Goal: Task Accomplishment & Management: Manage account settings

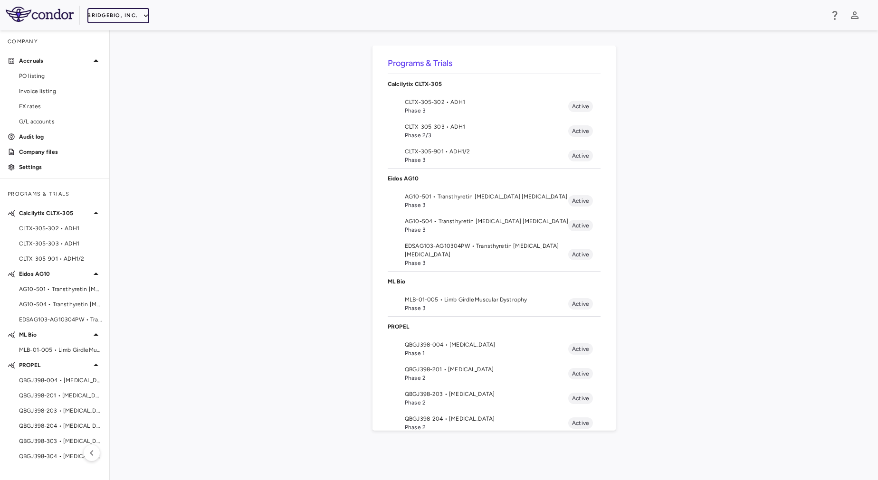
click at [123, 15] on button "BridgeBio, Inc." at bounding box center [118, 15] width 62 height 15
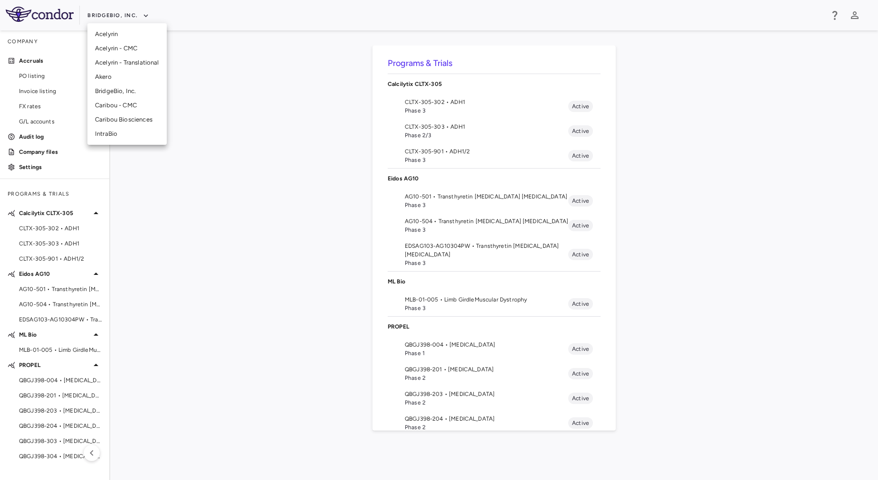
click at [246, 191] on div at bounding box center [439, 240] width 878 height 480
click at [116, 25] on div "BridgeBio, Inc." at bounding box center [439, 15] width 878 height 30
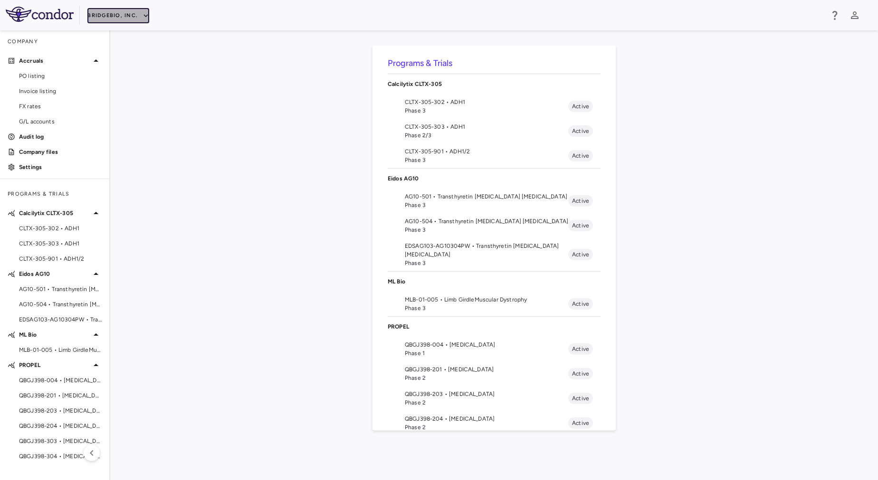
click at [114, 16] on button "BridgeBio, Inc." at bounding box center [118, 15] width 62 height 15
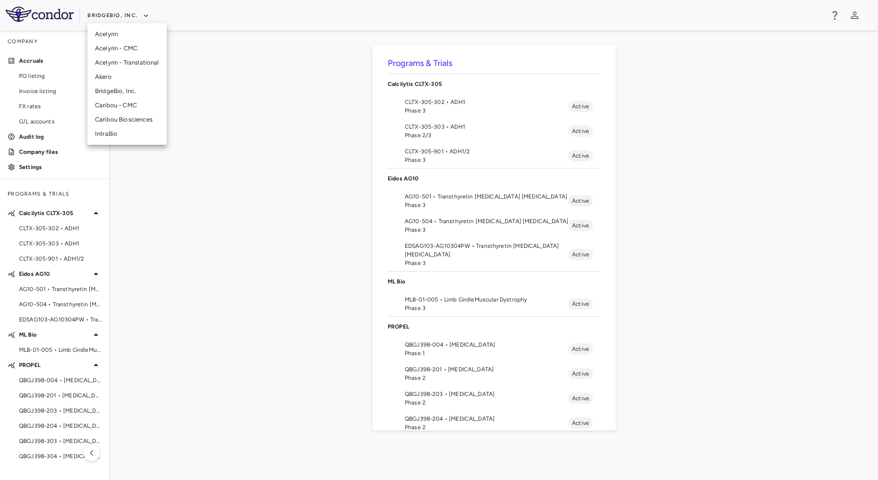
click at [117, 34] on li "Acelyrin" at bounding box center [126, 34] width 79 height 14
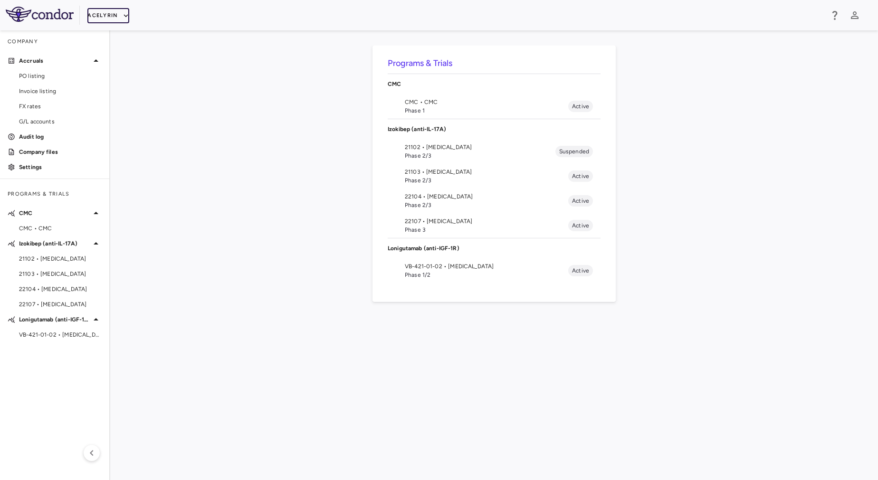
click at [110, 17] on button "Acelyrin" at bounding box center [108, 15] width 42 height 15
click at [126, 52] on li "Acelyrin - CMC" at bounding box center [126, 48] width 79 height 14
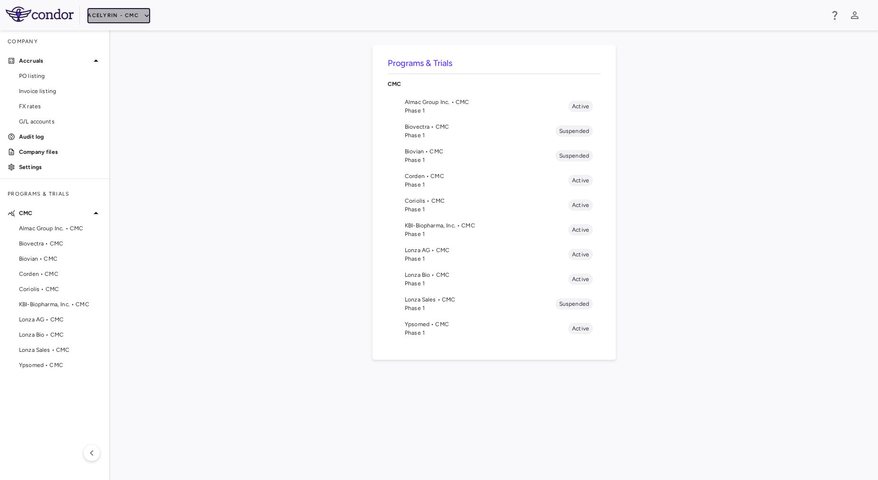
click at [133, 16] on button "Acelyrin - CMC" at bounding box center [118, 15] width 63 height 15
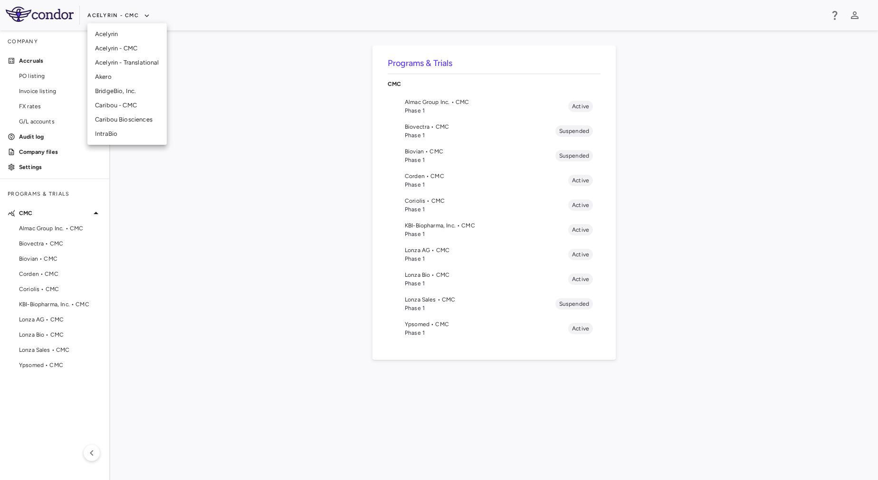
click at [139, 32] on li "Acelyrin" at bounding box center [126, 34] width 79 height 14
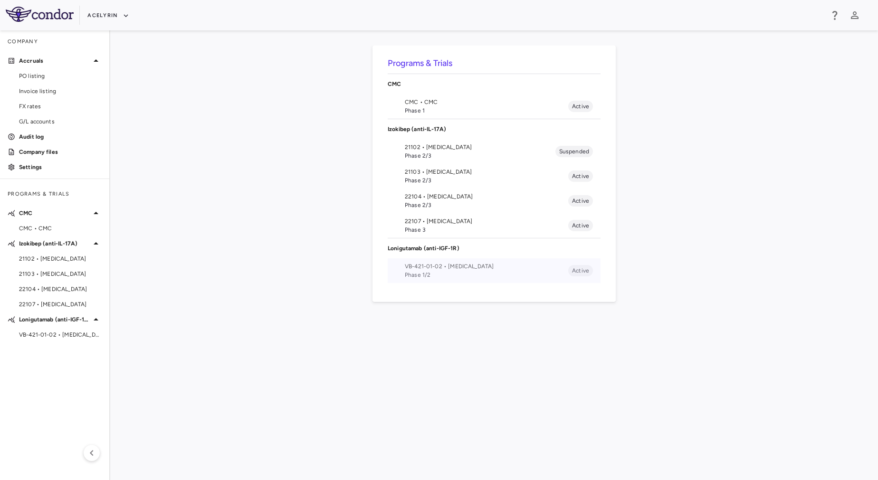
click at [429, 275] on span "Phase 1/2" at bounding box center [486, 275] width 163 height 9
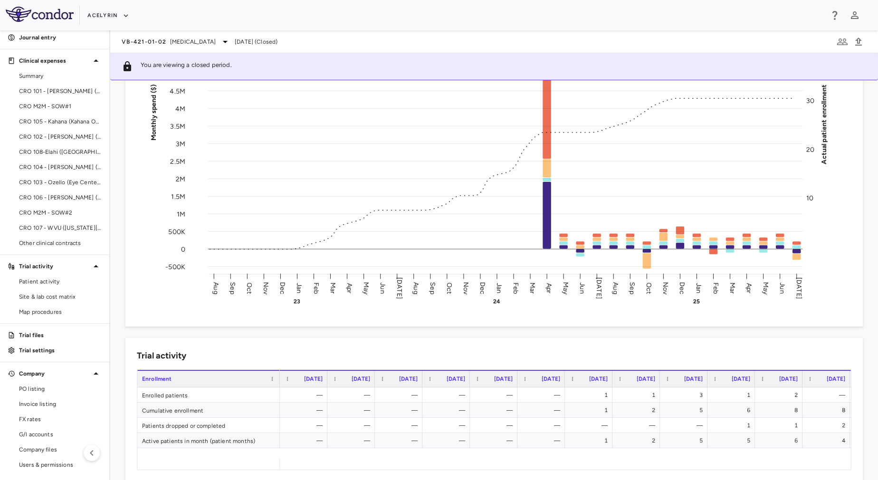
scroll to position [97, 0]
click at [56, 297] on span "Site & lab cost matrix" at bounding box center [60, 297] width 83 height 9
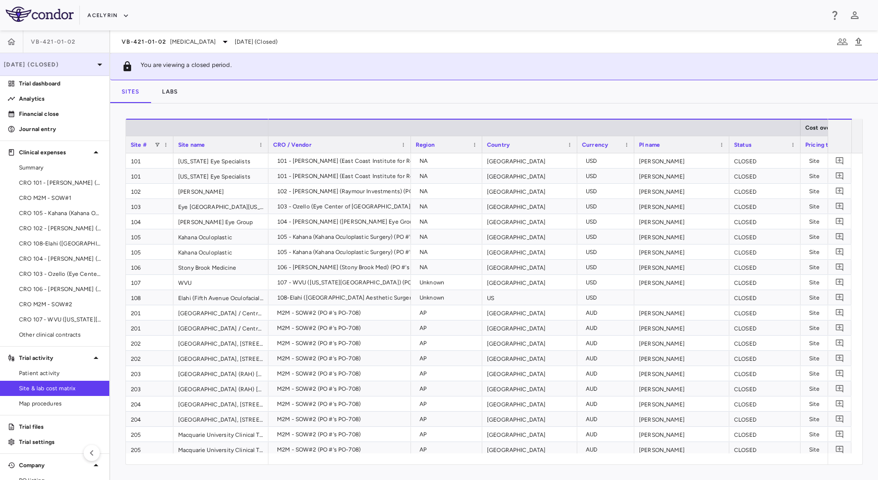
click at [70, 69] on div "[DATE] (Closed)" at bounding box center [54, 64] width 109 height 23
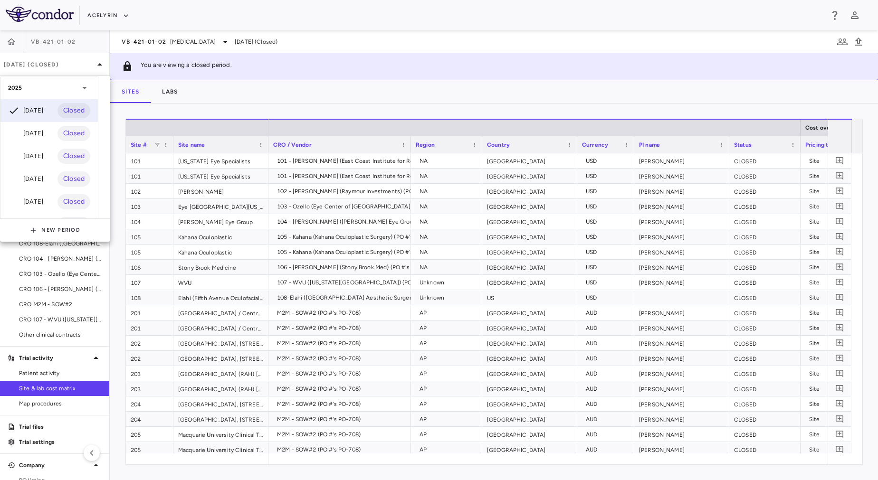
click at [165, 116] on div at bounding box center [439, 240] width 878 height 480
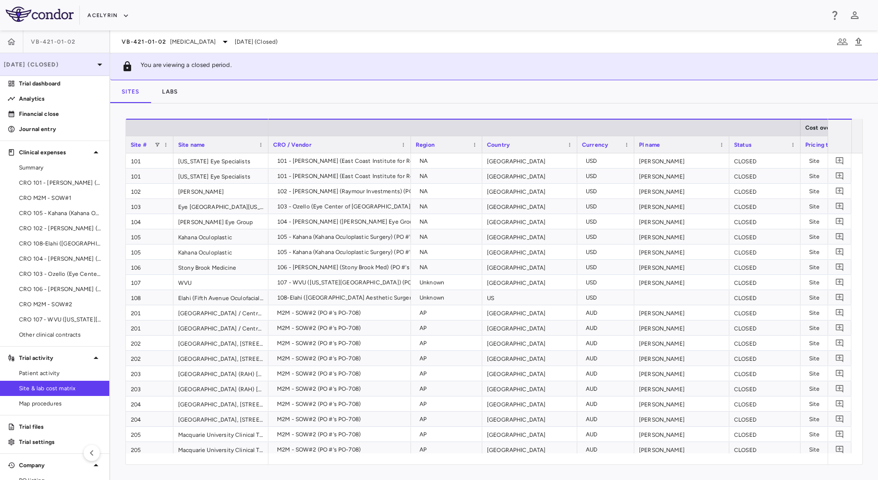
click at [63, 66] on p "[DATE] (Closed)" at bounding box center [49, 64] width 90 height 9
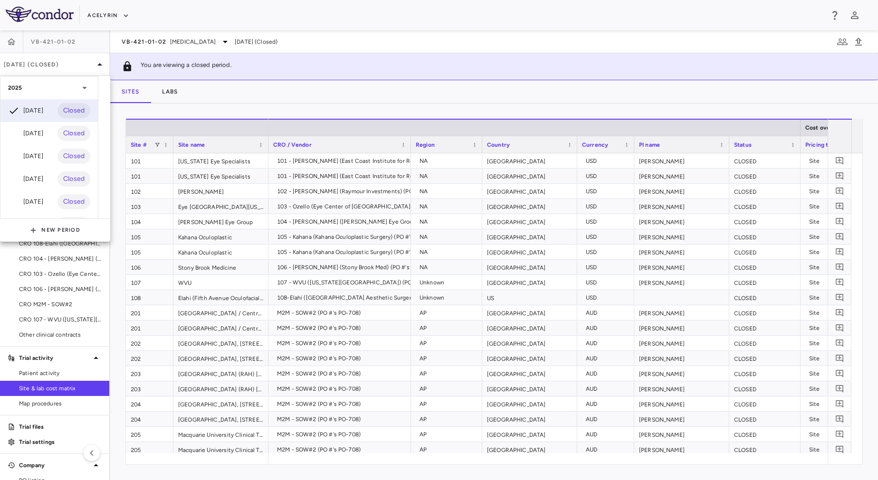
click at [14, 41] on div at bounding box center [439, 240] width 878 height 480
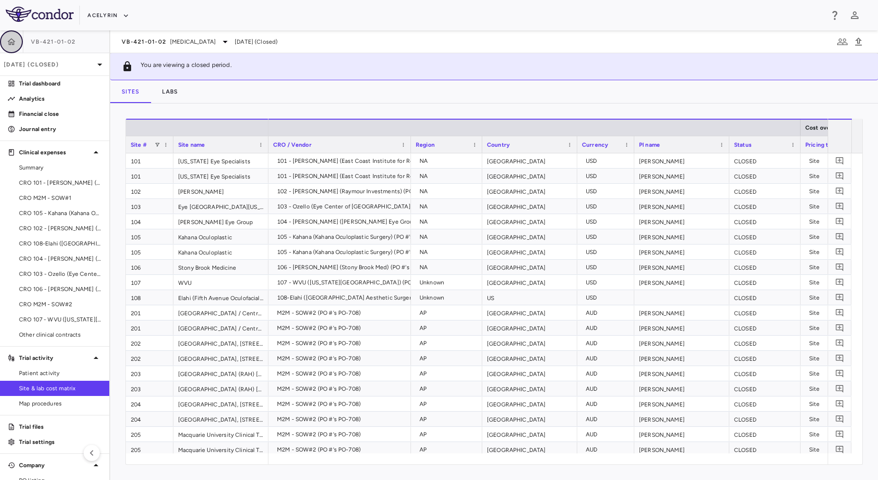
click at [10, 43] on icon "button" at bounding box center [11, 41] width 9 height 9
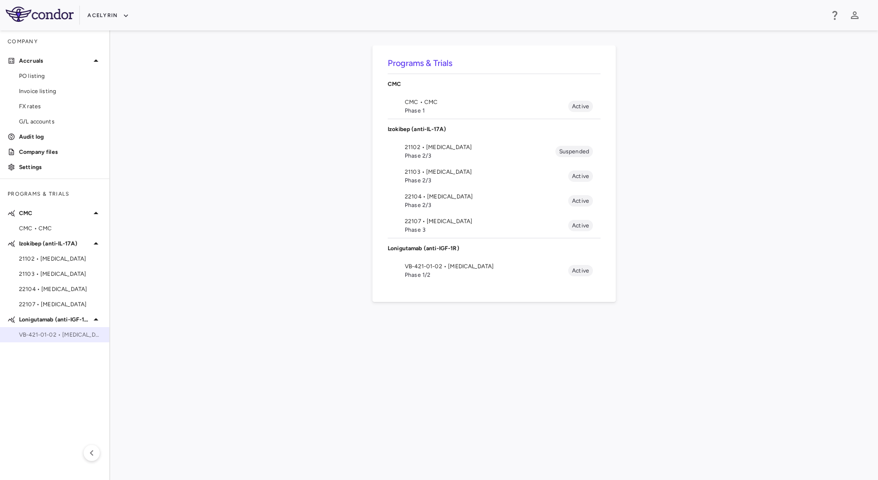
click at [39, 336] on span "VB-421-01-02 • [MEDICAL_DATA]" at bounding box center [60, 335] width 83 height 9
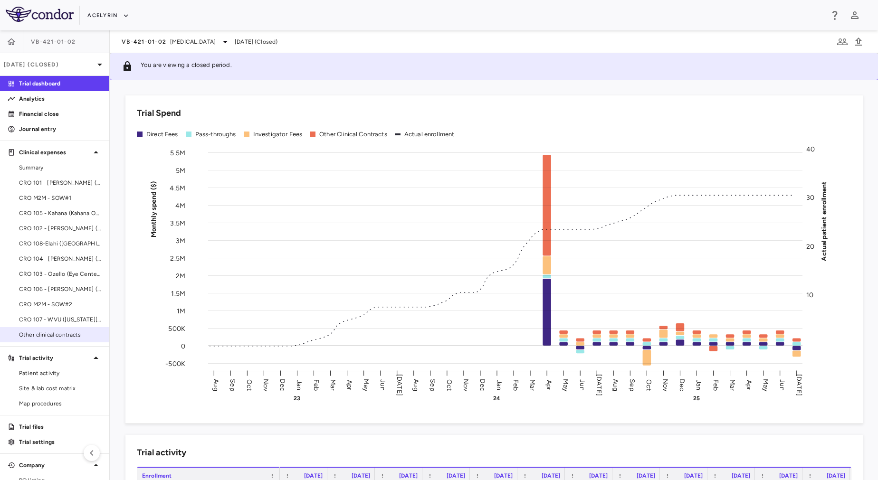
scroll to position [92, 0]
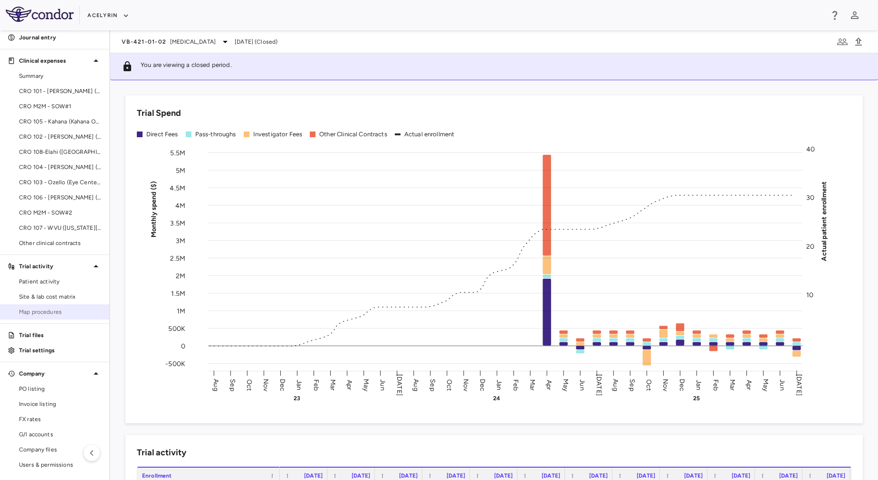
click at [47, 309] on span "Map procedures" at bounding box center [60, 312] width 83 height 9
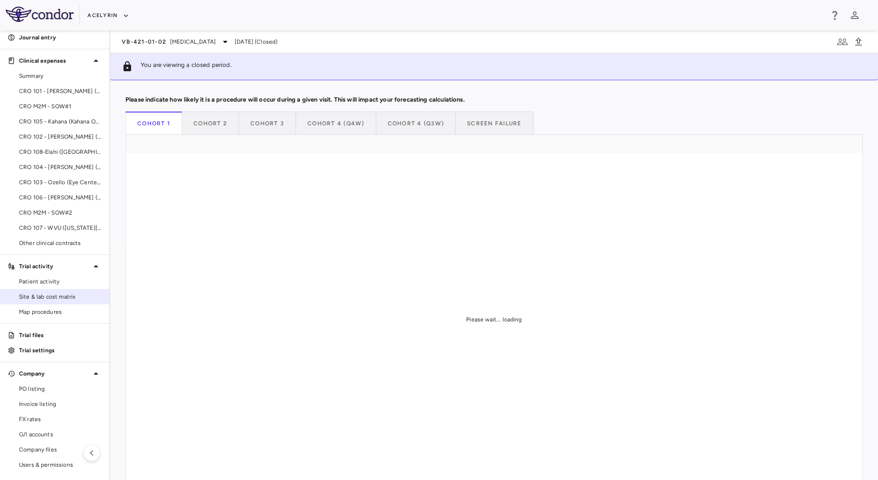
click at [47, 292] on link "Site & lab cost matrix" at bounding box center [54, 297] width 109 height 14
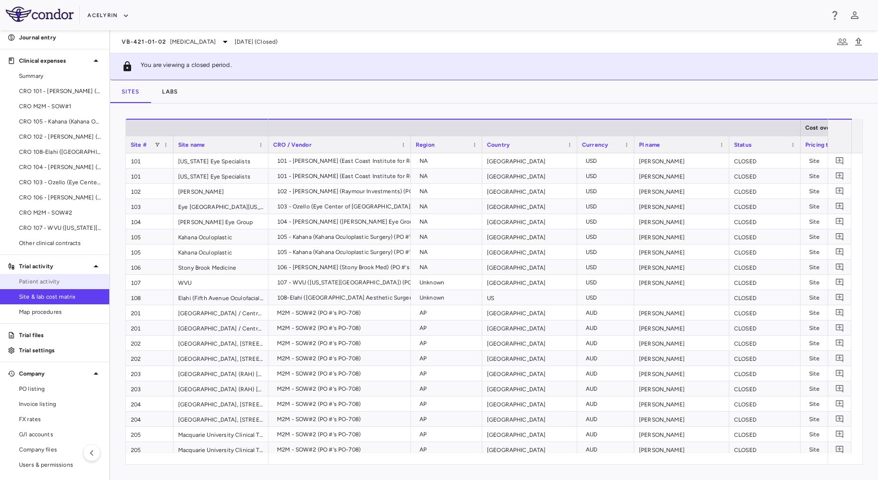
click at [46, 279] on span "Patient activity" at bounding box center [60, 281] width 83 height 9
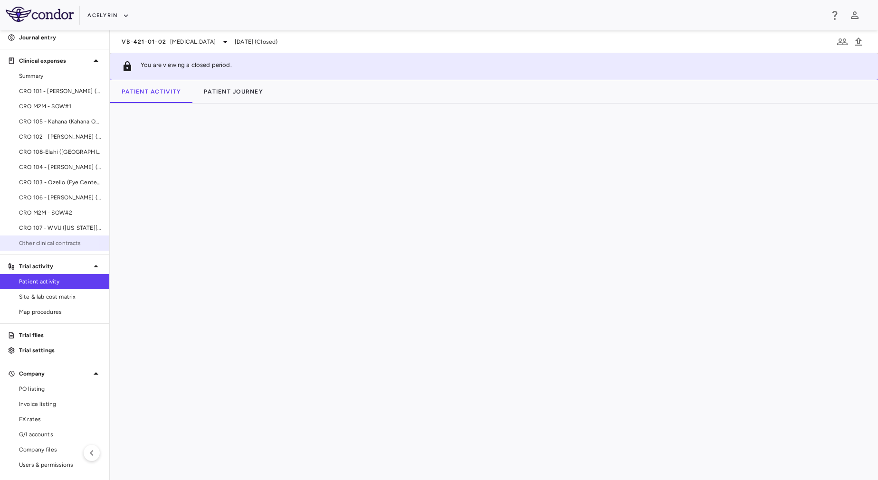
click at [44, 240] on span "Other clinical contracts" at bounding box center [60, 243] width 83 height 9
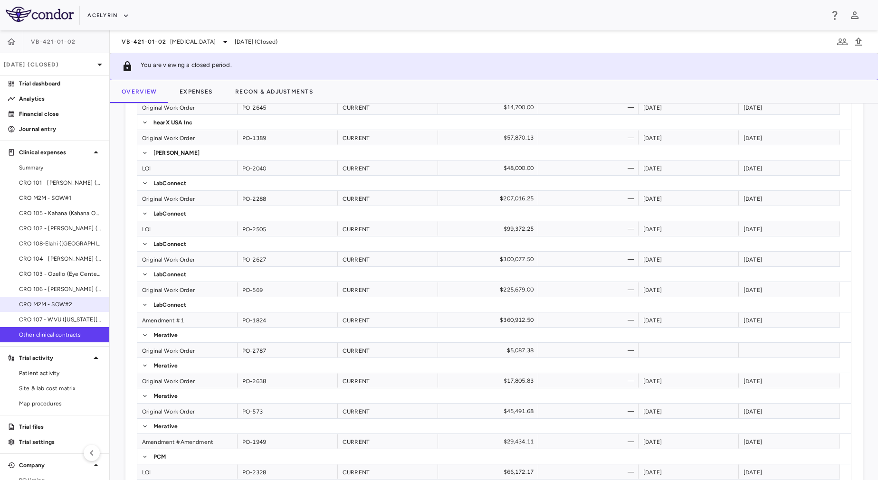
scroll to position [92, 0]
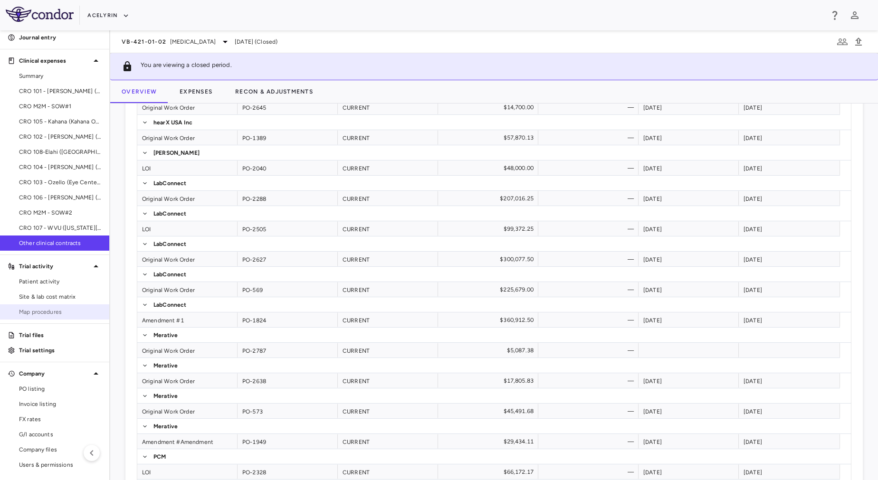
click at [71, 311] on span "Map procedures" at bounding box center [60, 312] width 83 height 9
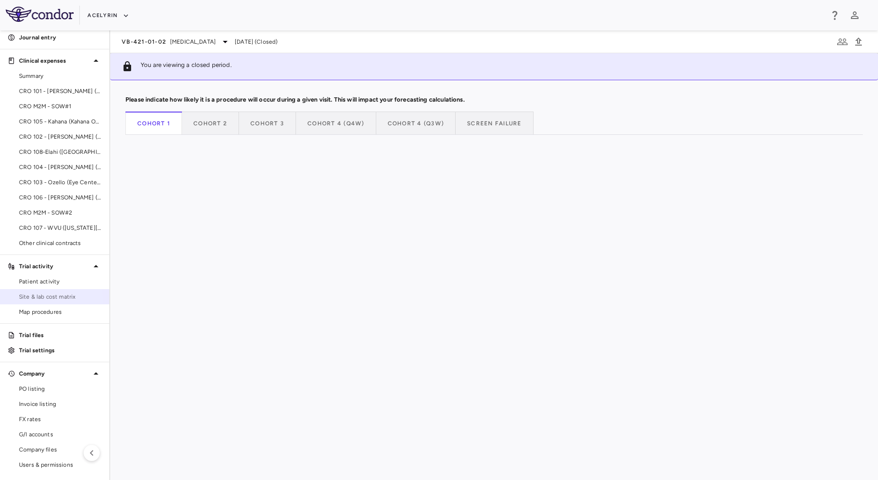
click at [51, 300] on span "Site & lab cost matrix" at bounding box center [60, 297] width 83 height 9
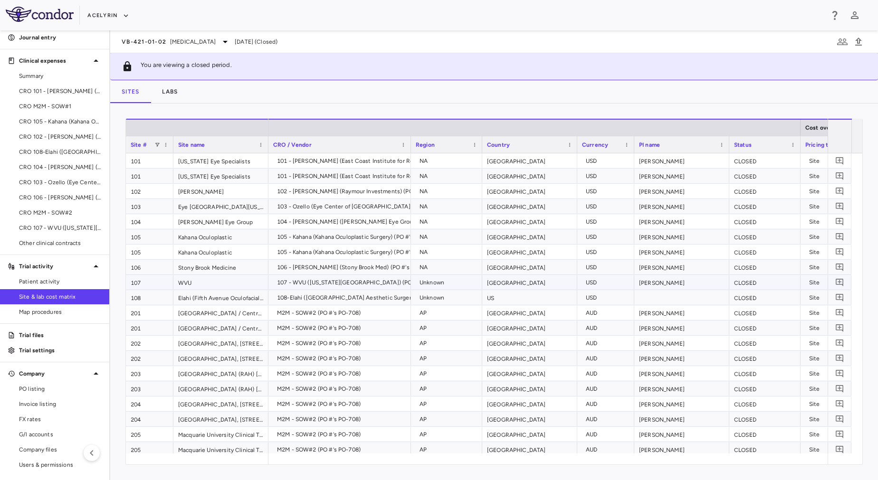
scroll to position [4, 0]
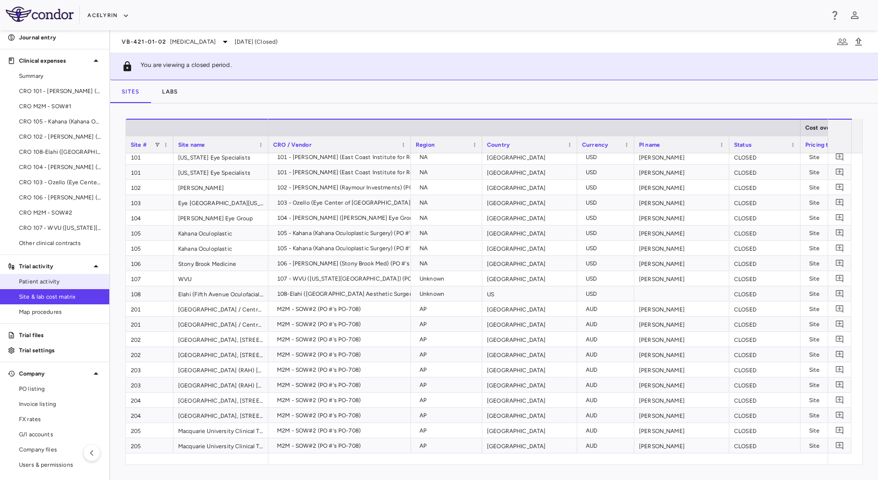
click at [60, 279] on span "Patient activity" at bounding box center [60, 281] width 83 height 9
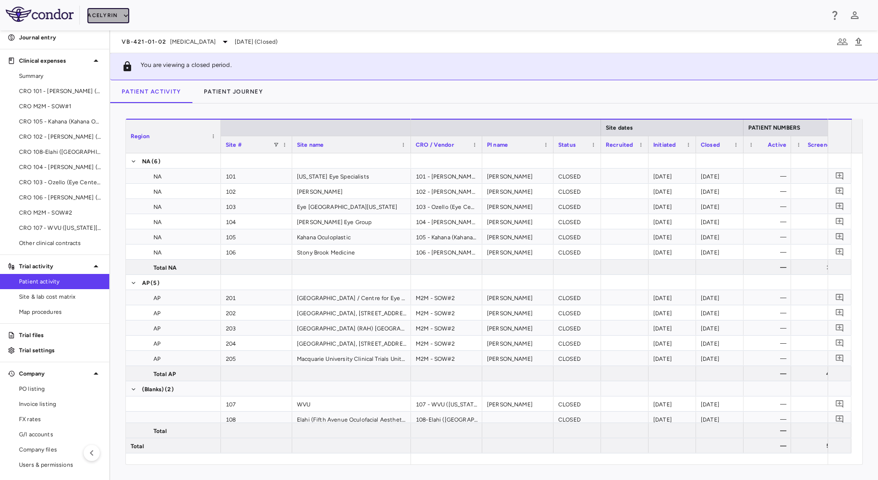
click at [104, 22] on button "Acelyrin" at bounding box center [108, 15] width 42 height 15
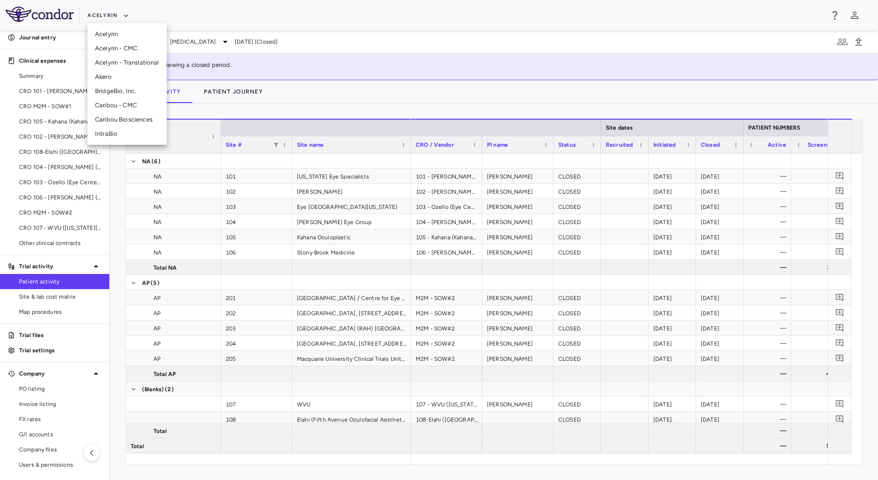
click at [102, 19] on div at bounding box center [439, 240] width 878 height 480
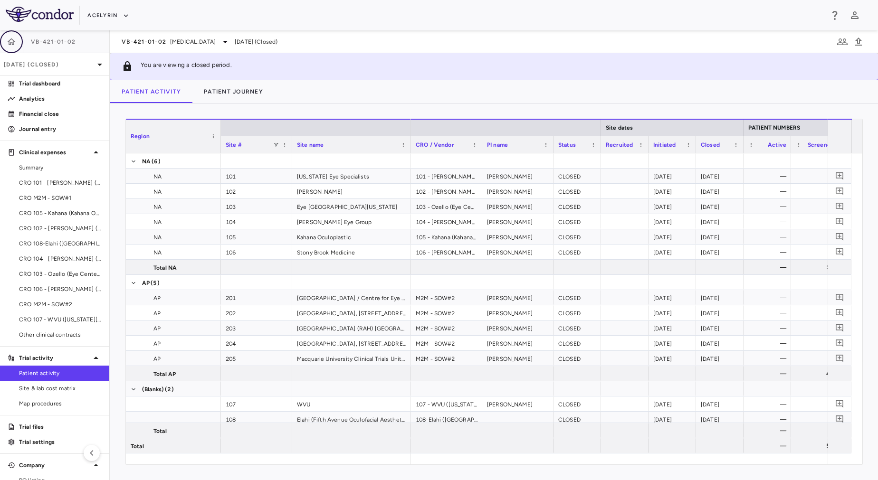
click at [12, 38] on icon "button" at bounding box center [11, 41] width 9 height 9
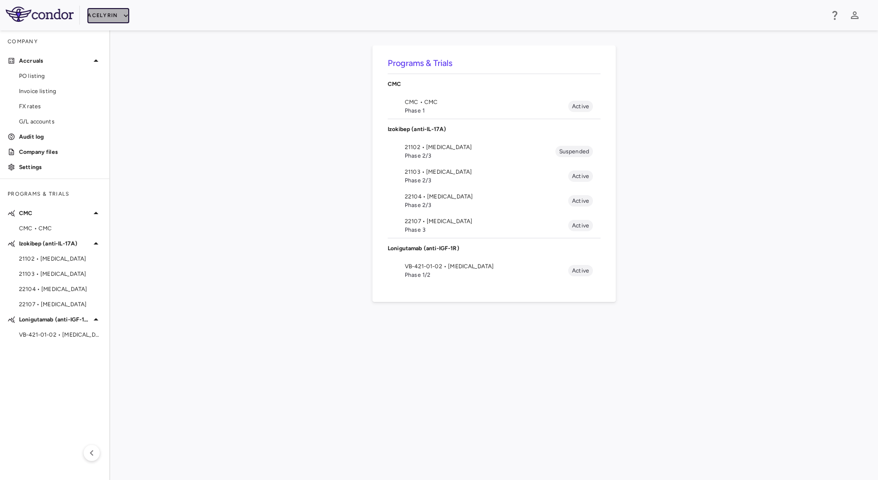
click at [97, 17] on button "Acelyrin" at bounding box center [108, 15] width 42 height 15
click at [245, 208] on div at bounding box center [439, 240] width 878 height 480
click at [34, 339] on div "VB-421-01-02 • [MEDICAL_DATA]" at bounding box center [54, 335] width 109 height 14
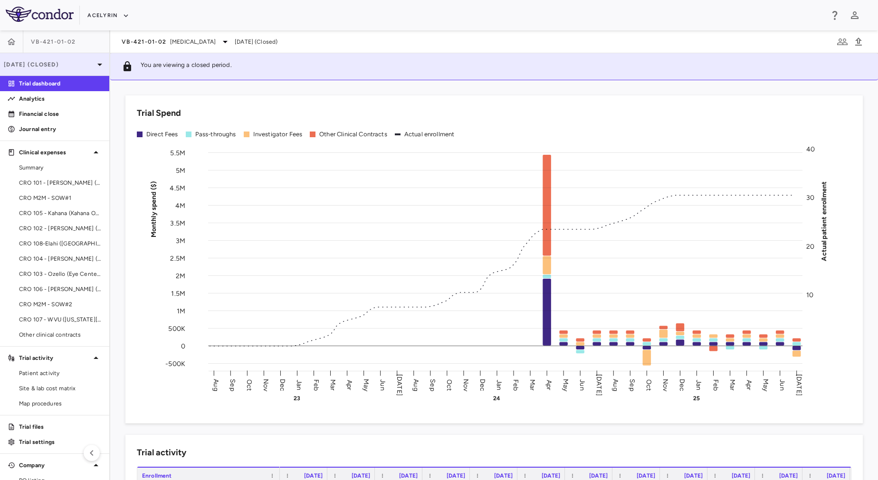
click at [50, 65] on p "[DATE] (Closed)" at bounding box center [49, 64] width 90 height 9
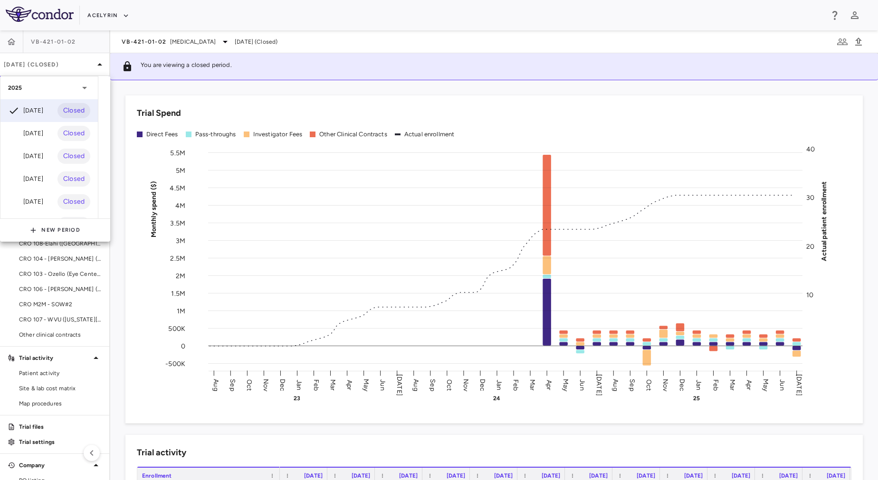
click at [171, 84] on div at bounding box center [439, 240] width 878 height 480
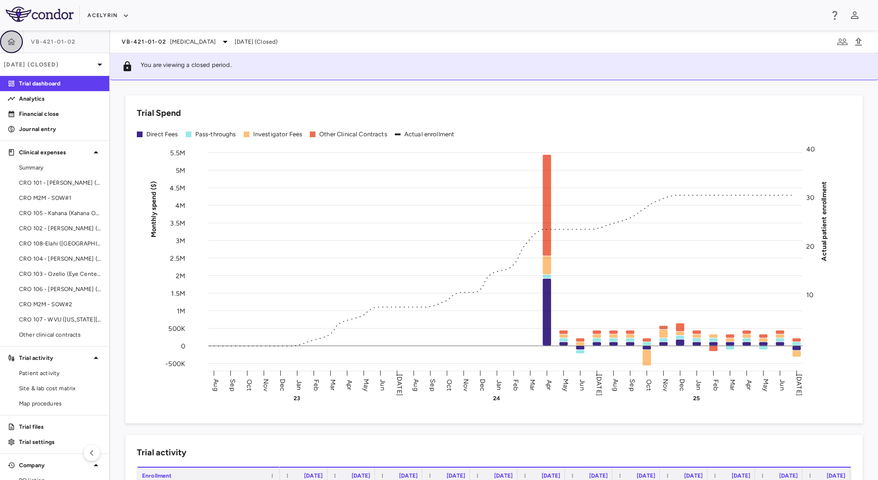
click at [14, 43] on icon "button" at bounding box center [11, 41] width 9 height 9
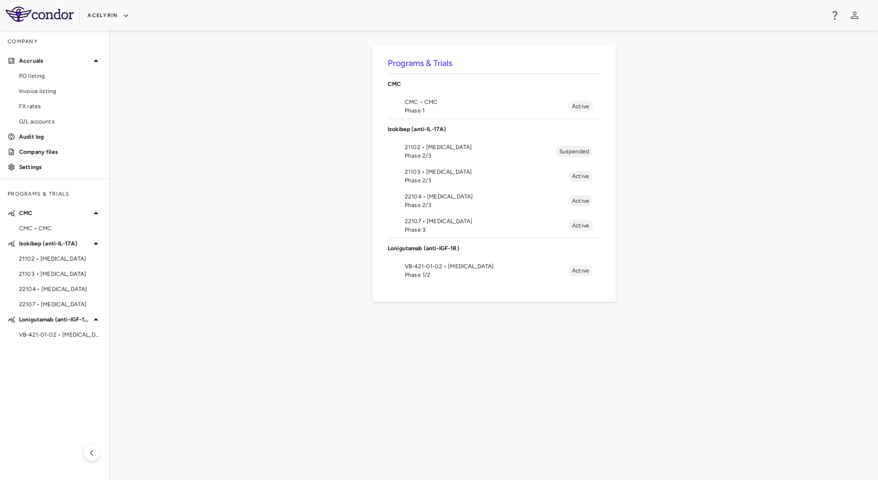
click at [469, 377] on div "Programs & Trials CMC CMC • CMC Phase 1 Active Izokibep (anti-IL-17A) 21102 • […" at bounding box center [493, 255] width 737 height 419
click at [68, 338] on span "VB-421-01-02 • [MEDICAL_DATA]" at bounding box center [60, 335] width 83 height 9
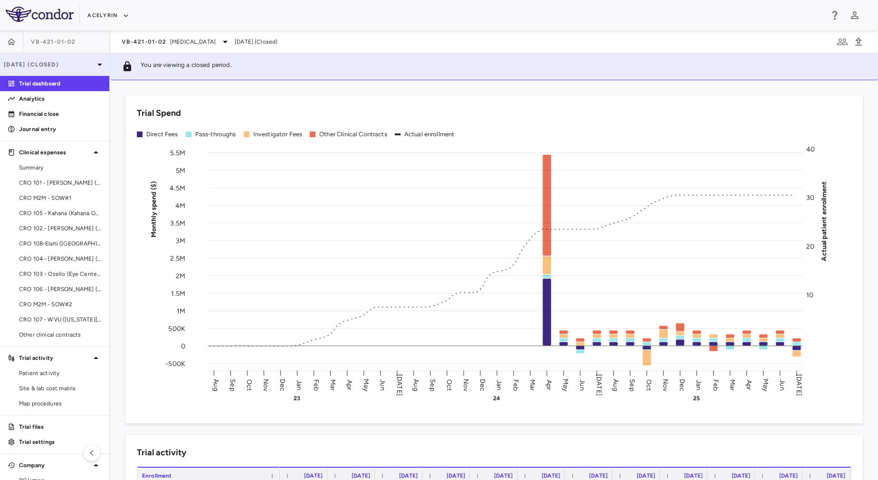
click at [80, 67] on p "[DATE] (Closed)" at bounding box center [49, 64] width 90 height 9
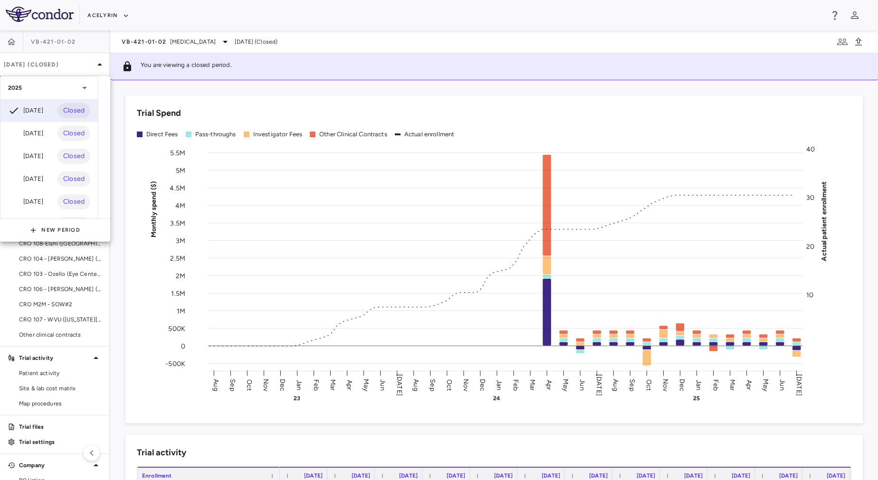
click at [300, 429] on div at bounding box center [439, 240] width 878 height 480
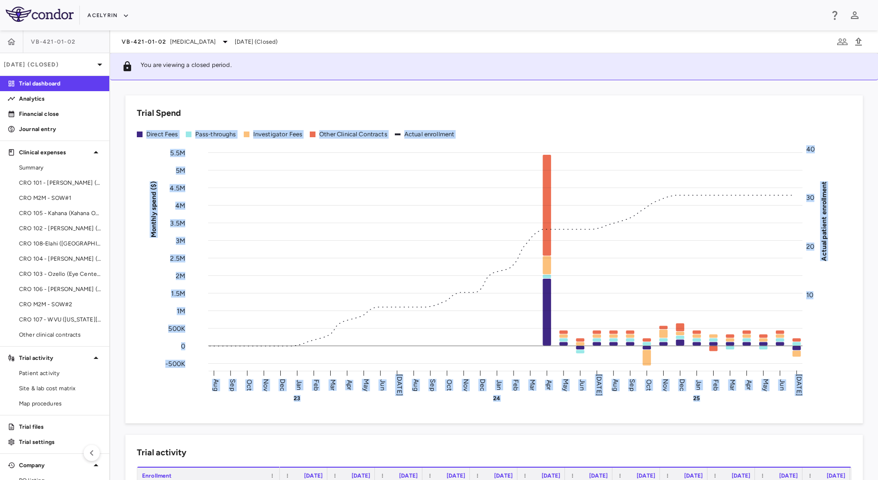
drag, startPoint x: 340, startPoint y: 161, endPoint x: 344, endPoint y: 89, distance: 71.4
click at [344, 89] on div "Trial Spend Direct Fees Pass-throughs Investigator Fees Other Clinical Contract…" at bounding box center [488, 254] width 748 height 340
drag, startPoint x: 344, startPoint y: 89, endPoint x: 305, endPoint y: 92, distance: 38.6
click at [305, 92] on div "Trial Spend Direct Fees Pass-throughs Investigator Fees Other Clinical Contract…" at bounding box center [488, 254] width 748 height 340
click at [205, 95] on div "Trial Spend Direct Fees Pass-throughs Investigator Fees Other Clinical Contract…" at bounding box center [493, 259] width 737 height 328
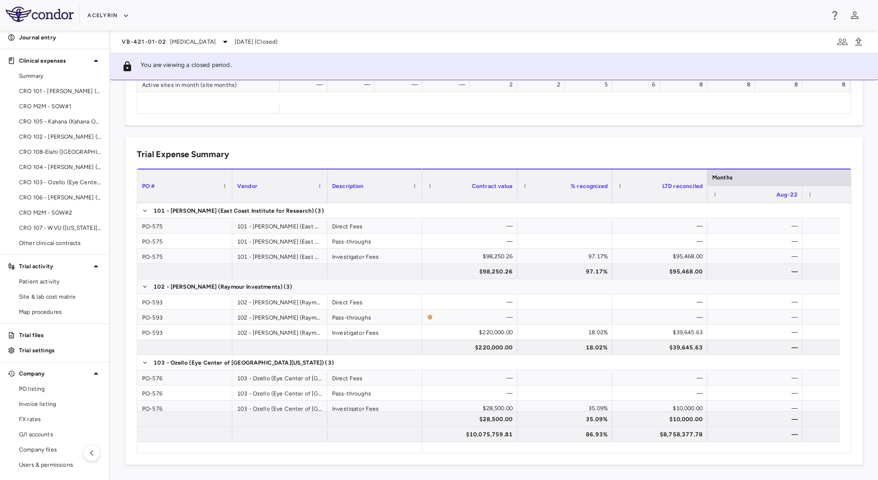
scroll to position [91, 0]
click at [44, 281] on span "Patient activity" at bounding box center [60, 282] width 83 height 9
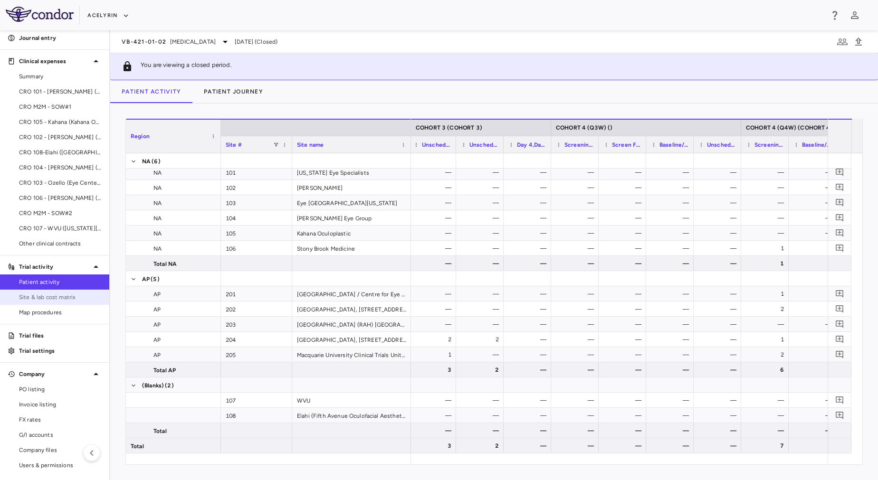
click at [52, 296] on span "Site & lab cost matrix" at bounding box center [60, 297] width 83 height 9
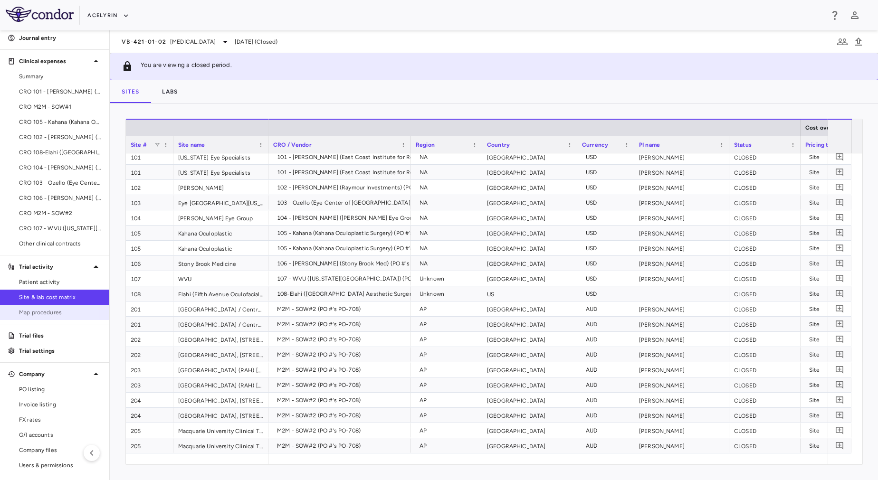
click at [47, 312] on span "Map procedures" at bounding box center [60, 312] width 83 height 9
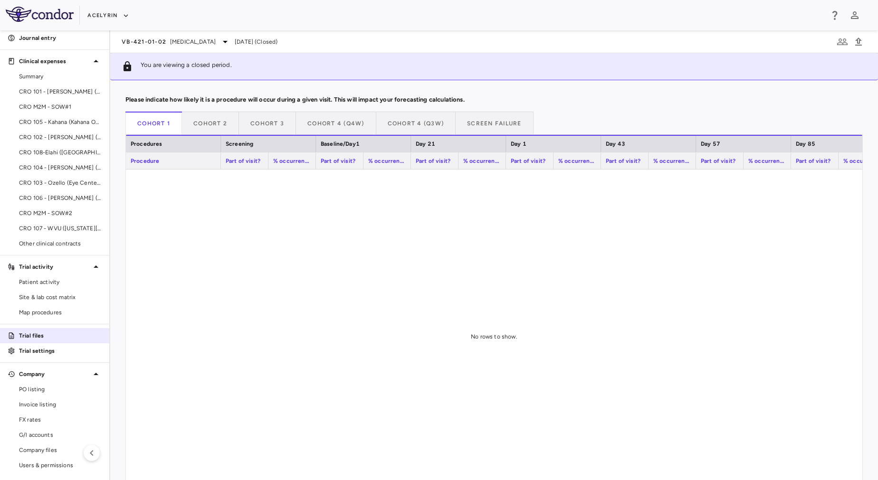
click at [66, 338] on p "Trial files" at bounding box center [60, 335] width 83 height 9
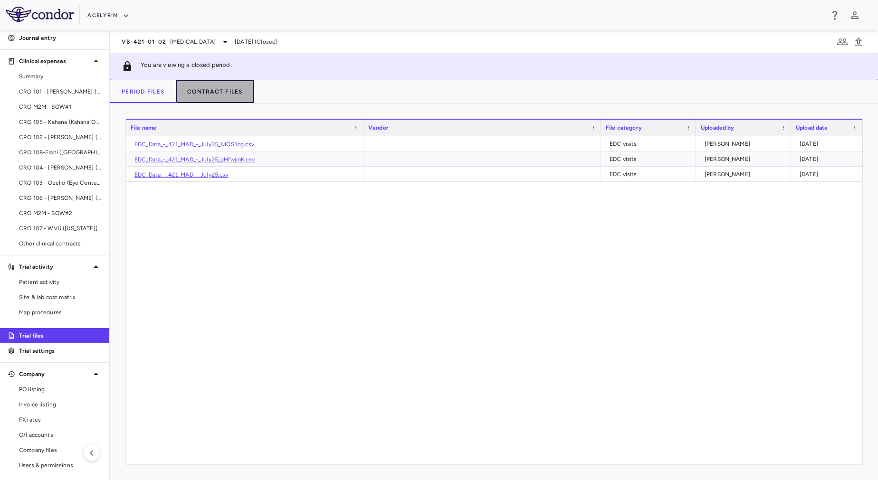
click at [225, 89] on button "Contract Files" at bounding box center [215, 91] width 78 height 23
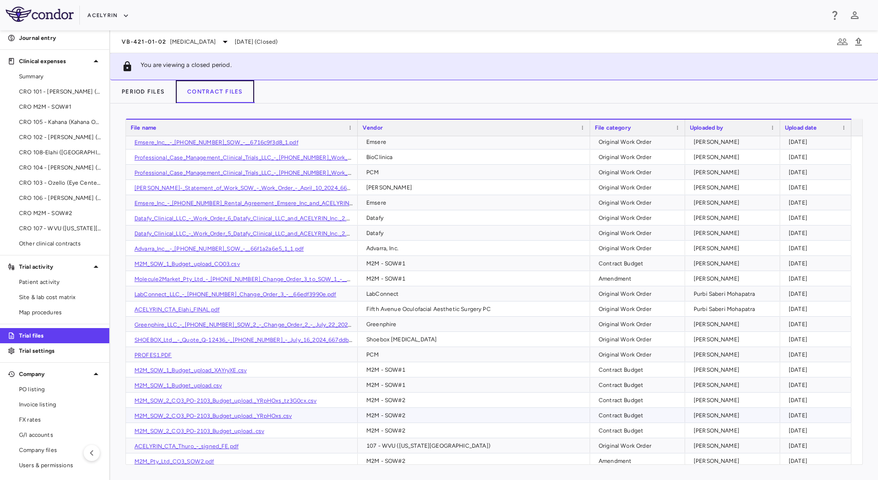
scroll to position [314, 0]
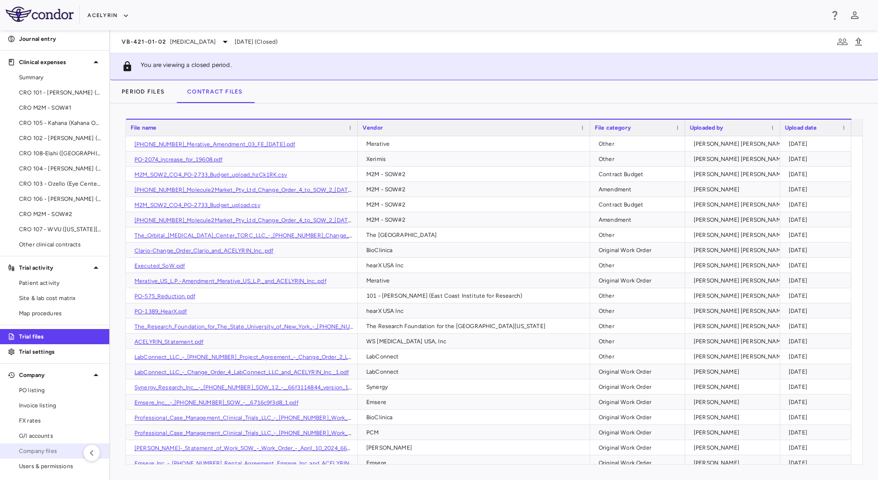
click at [61, 449] on span "Company files" at bounding box center [60, 451] width 83 height 9
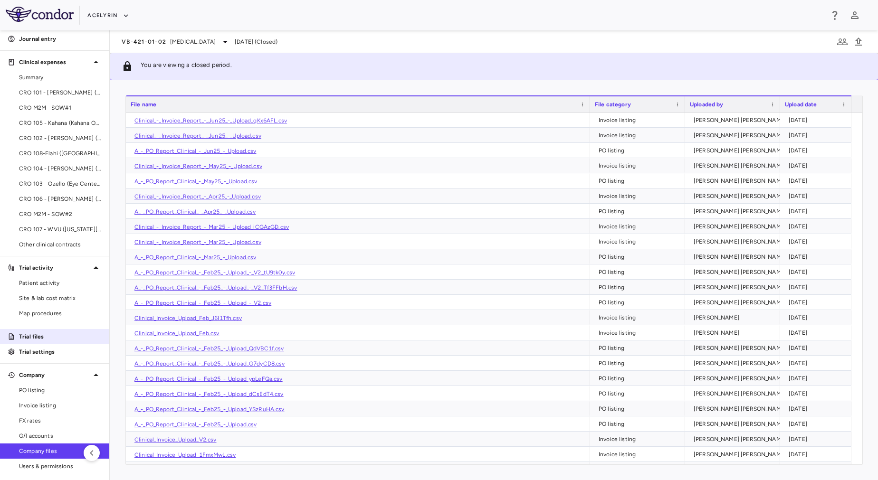
click at [62, 333] on p "Trial files" at bounding box center [60, 336] width 83 height 9
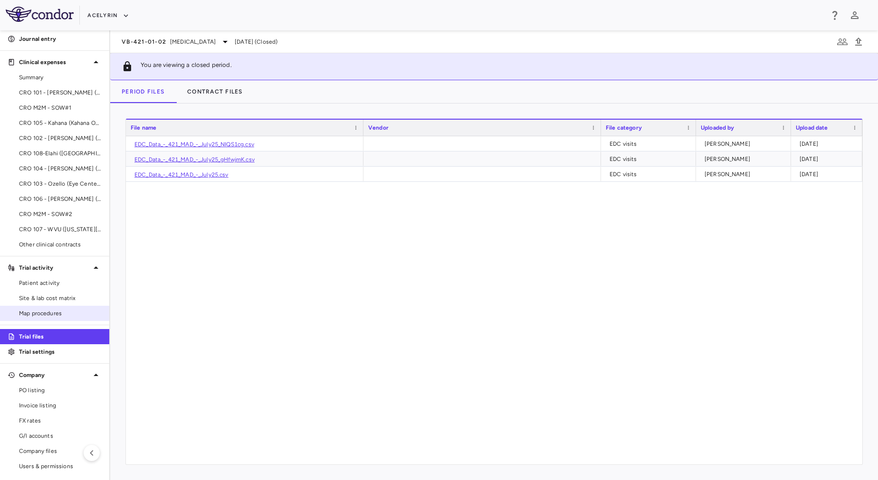
click at [57, 313] on span "Map procedures" at bounding box center [60, 313] width 83 height 9
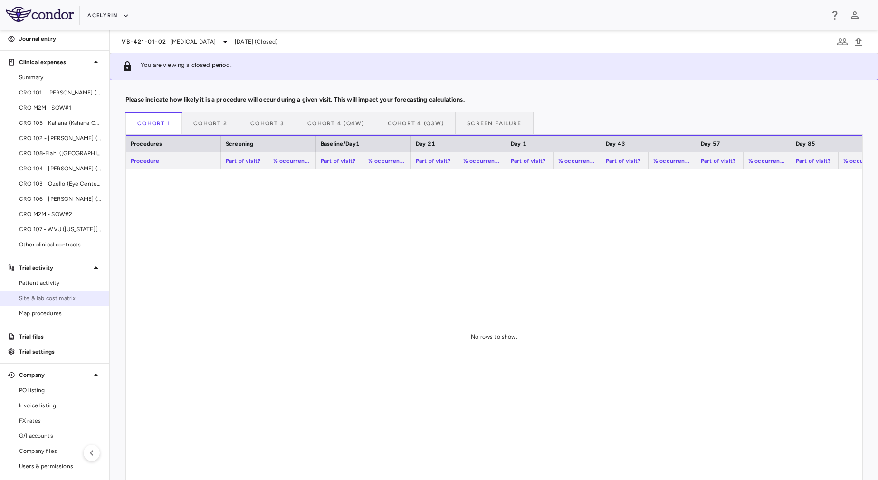
click at [57, 296] on span "Site & lab cost matrix" at bounding box center [60, 298] width 83 height 9
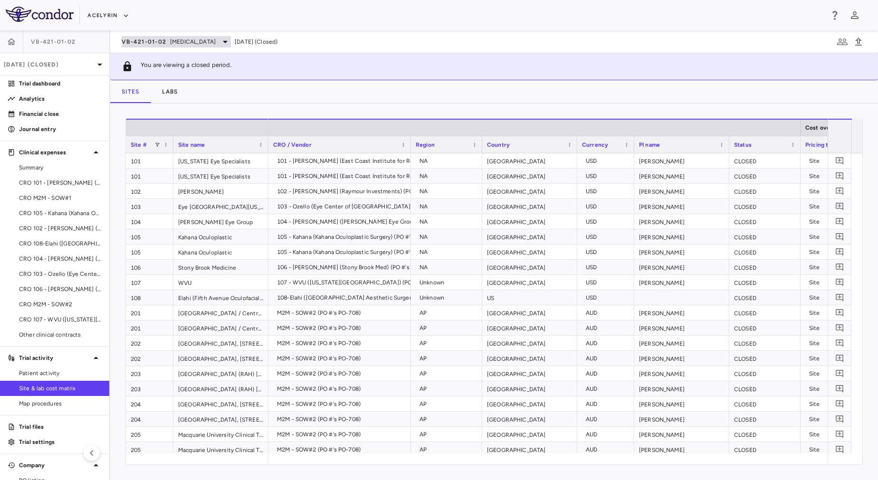
click at [173, 38] on span "[MEDICAL_DATA]" at bounding box center [193, 42] width 46 height 9
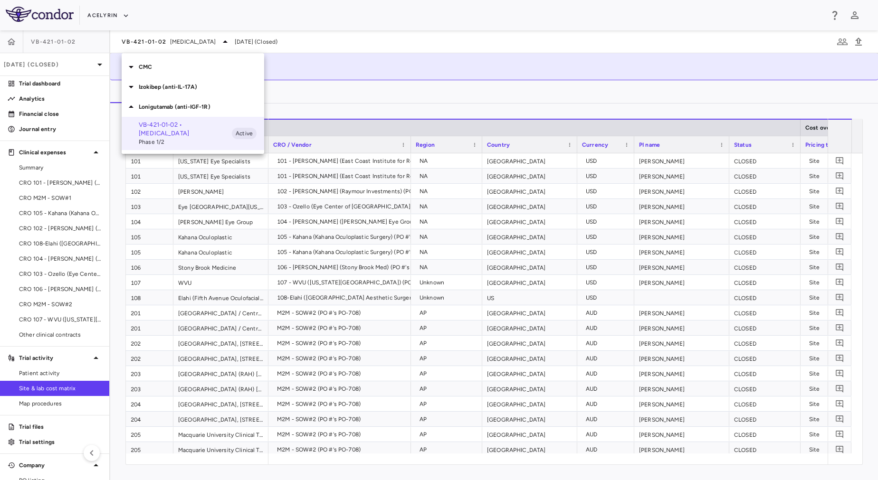
click at [172, 38] on div at bounding box center [439, 240] width 878 height 480
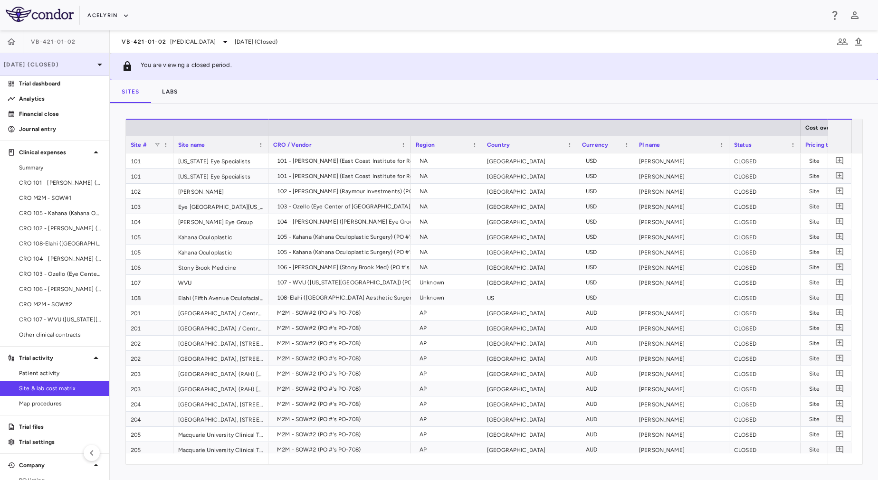
click at [42, 64] on p "[DATE] (Closed)" at bounding box center [49, 64] width 90 height 9
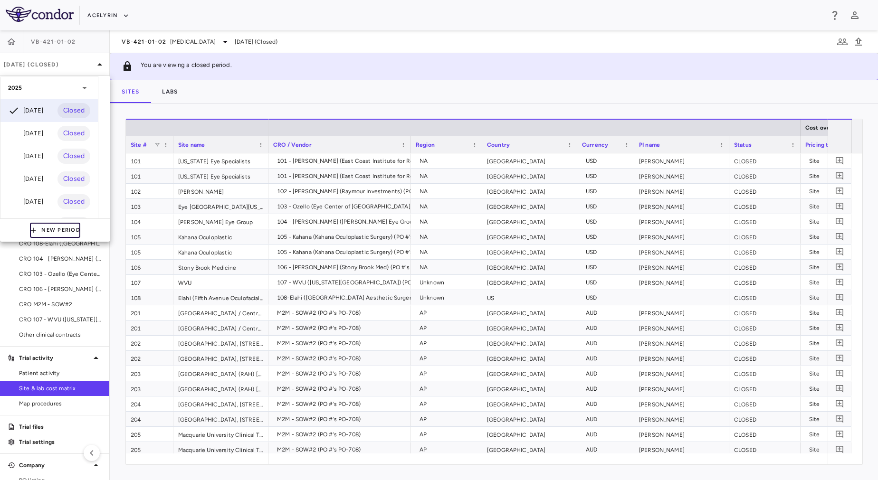
click at [54, 232] on button "New Period" at bounding box center [55, 230] width 50 height 15
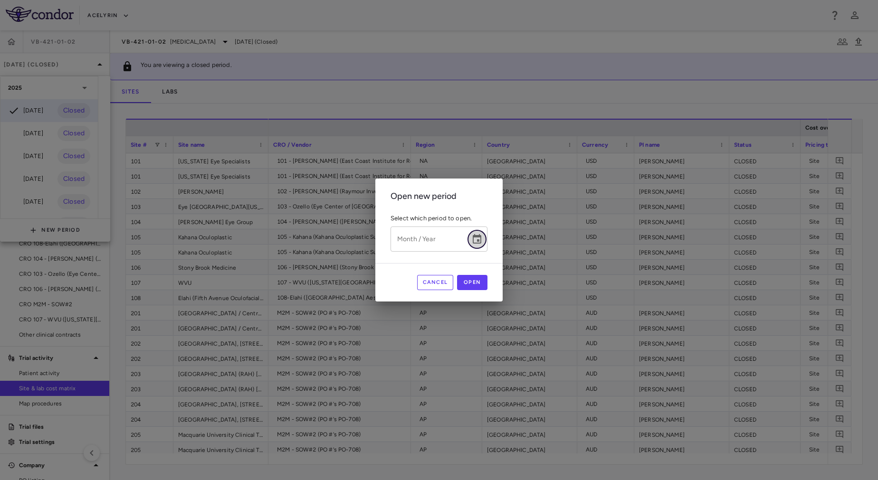
click at [480, 242] on icon "Choose date" at bounding box center [476, 239] width 11 height 11
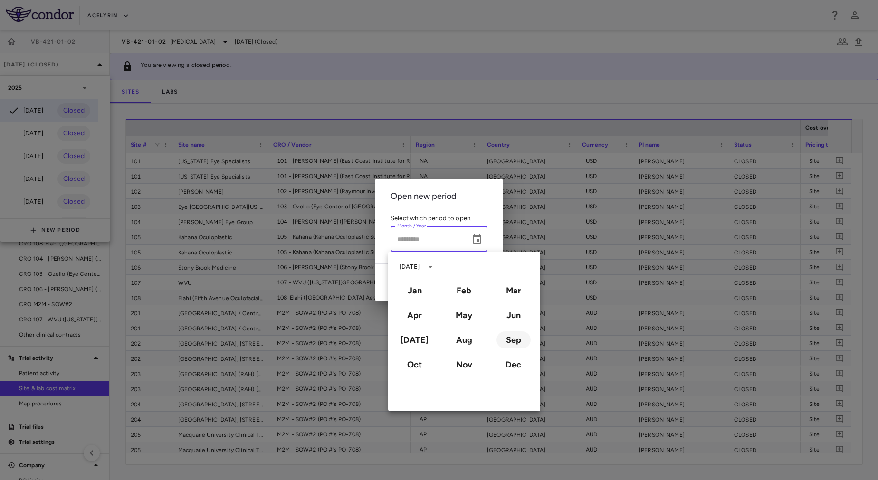
click at [511, 341] on button "Sep" at bounding box center [513, 339] width 34 height 17
type input "**********"
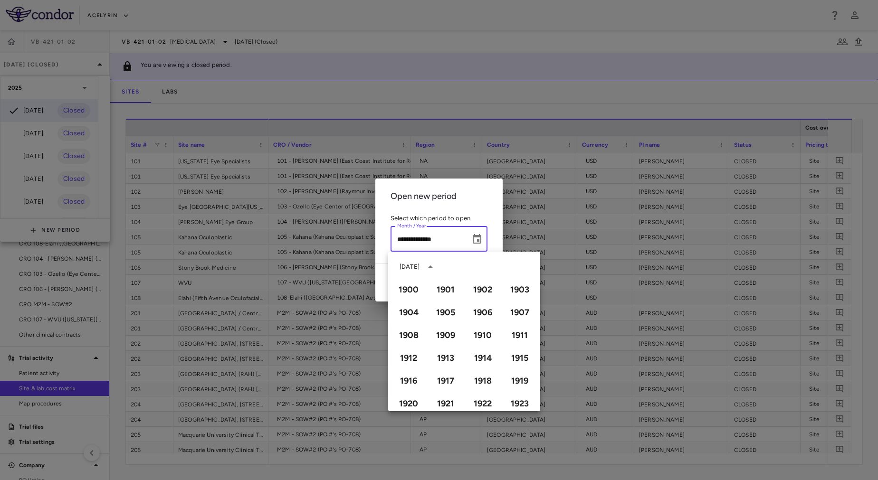
scroll to position [652, 0]
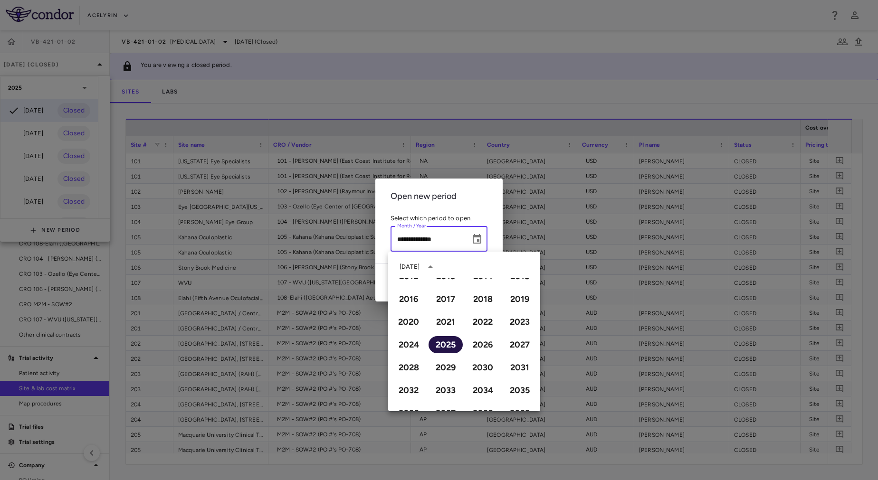
click at [439, 350] on button "2025" at bounding box center [445, 344] width 34 height 17
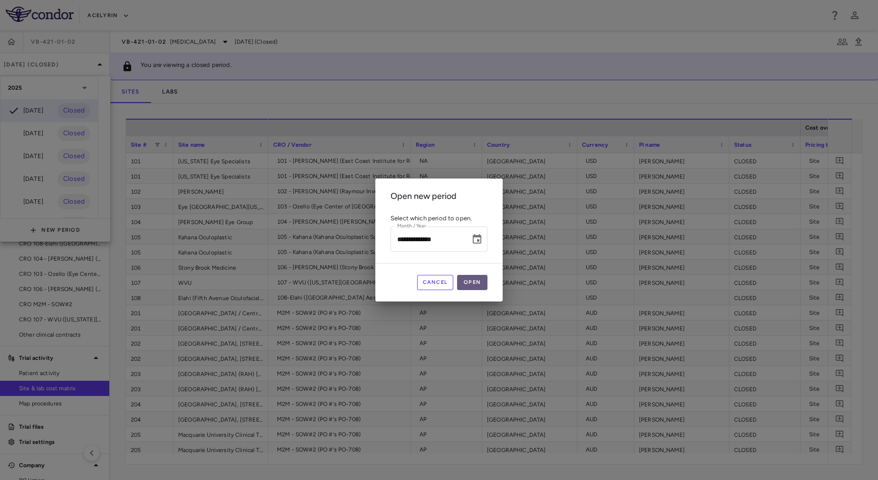
click at [473, 281] on button "Open" at bounding box center [472, 282] width 30 height 15
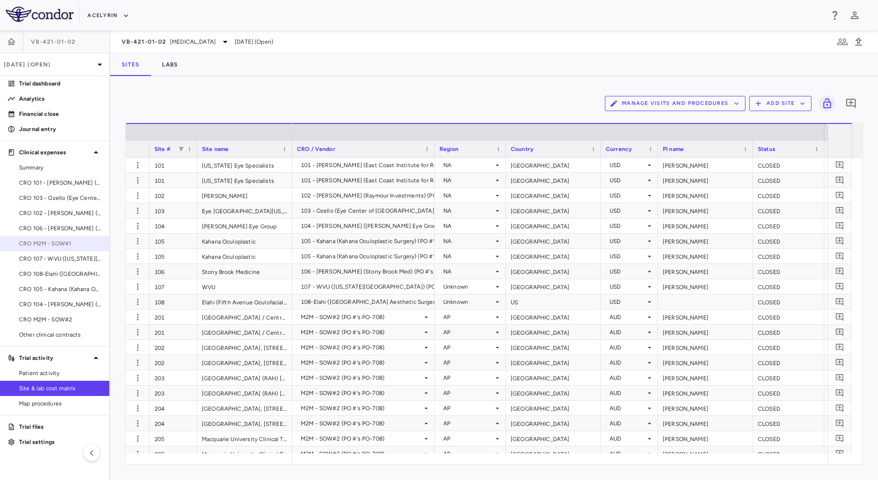
click at [47, 246] on span "CRO M2M - SOW#1" at bounding box center [60, 243] width 83 height 9
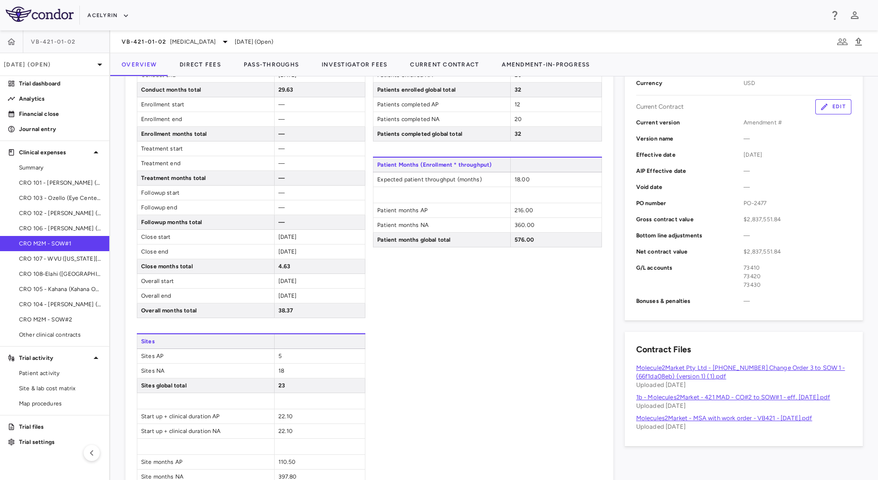
scroll to position [462, 0]
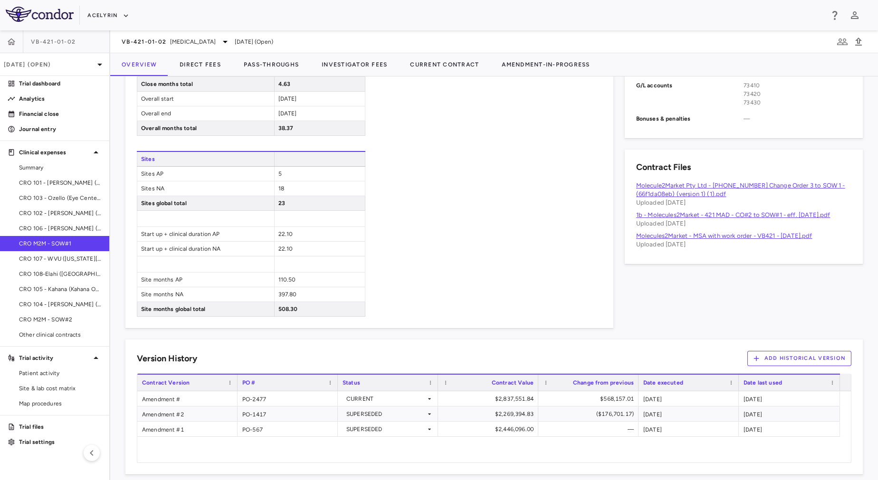
click at [517, 219] on div "Patient Enrollment Patients screened AP 18 Patients screened NA 30 Patients scr…" at bounding box center [487, 64] width 228 height 506
click at [464, 235] on div "Patient Enrollment Patients screened AP 18 Patients screened NA 30 Patients scr…" at bounding box center [487, 64] width 228 height 506
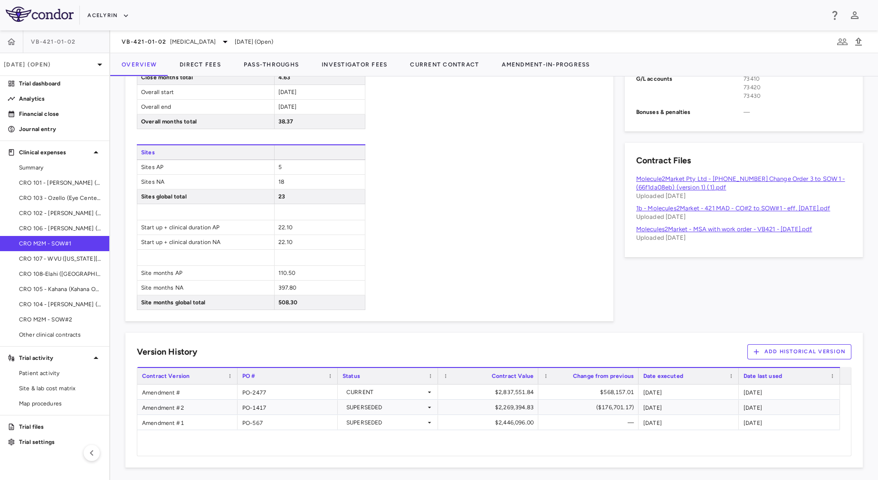
scroll to position [471, 0]
